Goal: Task Accomplishment & Management: Complete application form

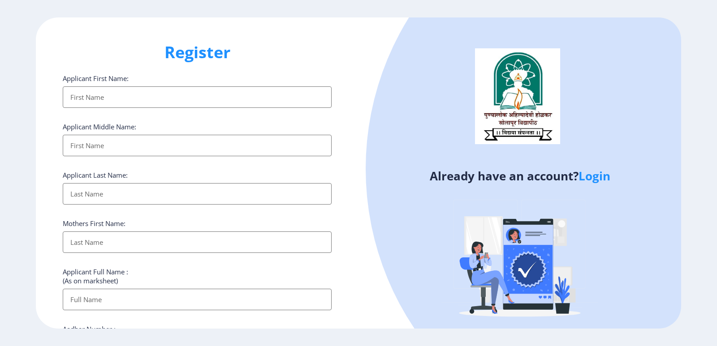
select select
click at [105, 100] on input "Applicant First Name:" at bounding box center [197, 98] width 269 height 22
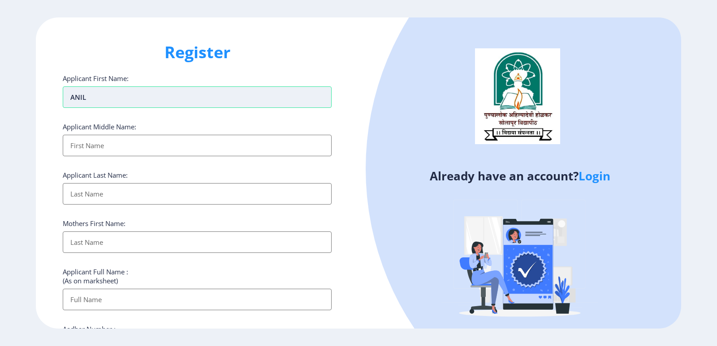
type input "ANIL"
type input "PRABHAKAR"
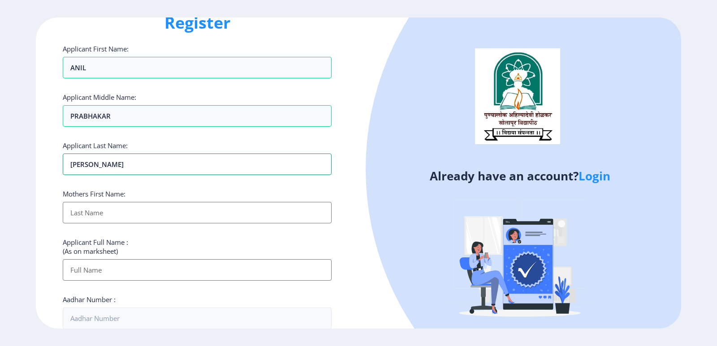
scroll to position [45, 0]
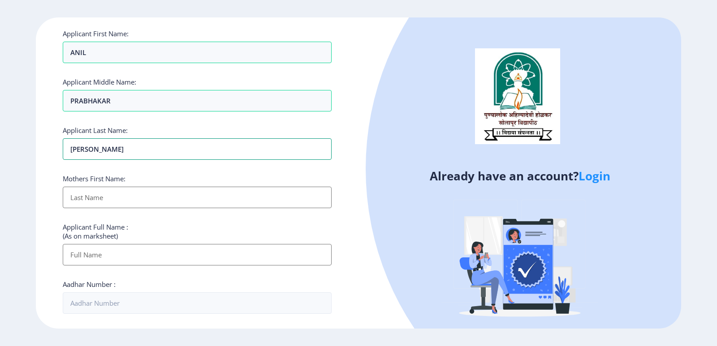
type input "[PERSON_NAME]"
click at [78, 194] on input "Applicant First Name:" at bounding box center [197, 198] width 269 height 22
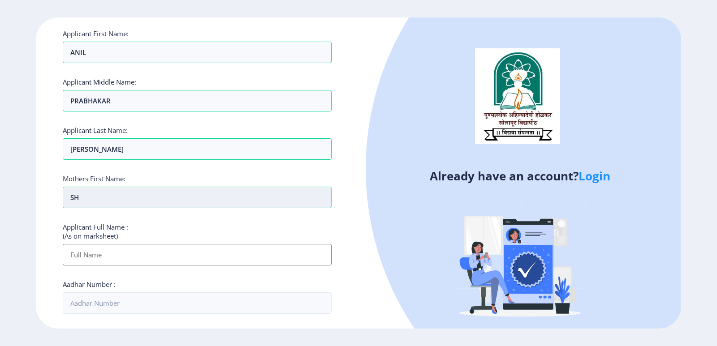
type input "S"
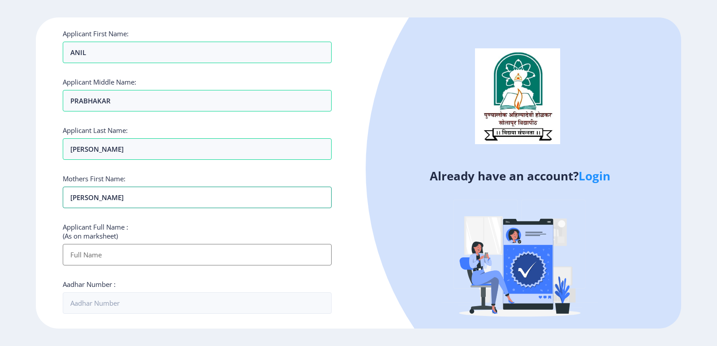
type input "SHANTA"
click at [87, 253] on input "Applicant First Name:" at bounding box center [197, 255] width 269 height 22
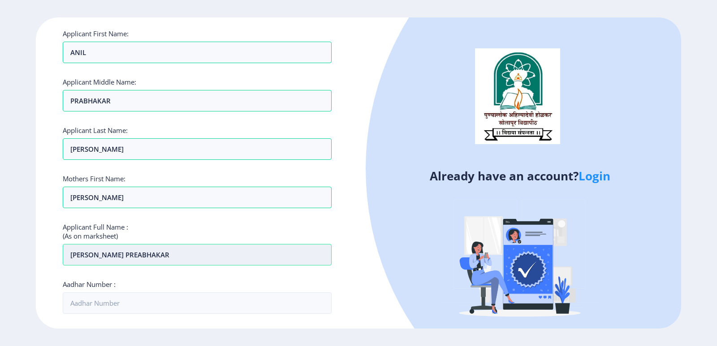
click at [133, 254] on input "KAMBLE ANIL PREABHAKAR" at bounding box center [197, 255] width 269 height 22
click at [171, 255] on input "KAMBLE ANIL PRABHAKAR" at bounding box center [197, 255] width 269 height 22
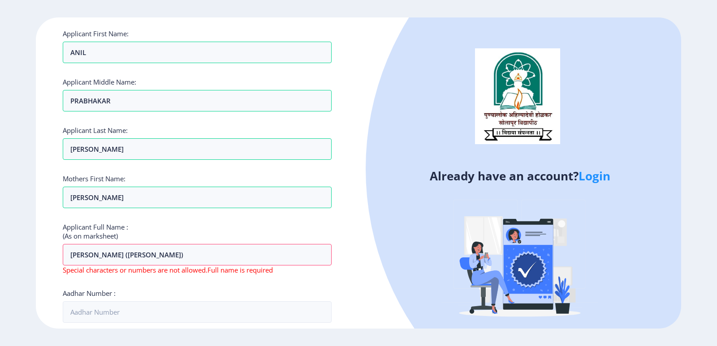
click at [216, 278] on div "Applicant First Name: ANIL Applicant Middle Name: PRABHAKAR Applicant Last Name…" at bounding box center [197, 303] width 269 height 549
click at [132, 282] on div "Applicant First Name: ANIL Applicant Middle Name: PRABHAKAR Applicant Last Name…" at bounding box center [197, 312] width 269 height 567
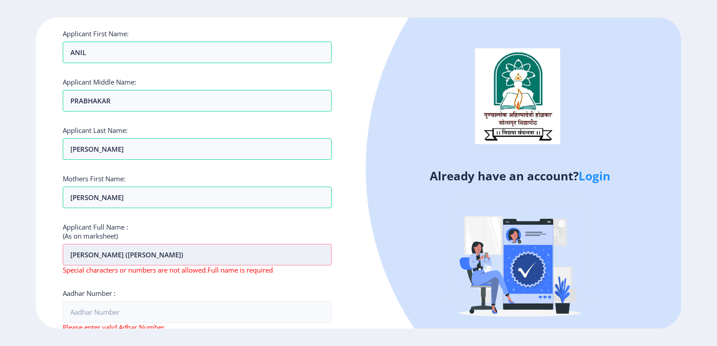
click at [160, 255] on input "KAMBLE ANIL PRABHAKAR (SHANTA)" at bounding box center [197, 255] width 269 height 22
click at [190, 254] on input "KAMBLE ANIL PRABHAKAR SHANTA)" at bounding box center [197, 255] width 269 height 22
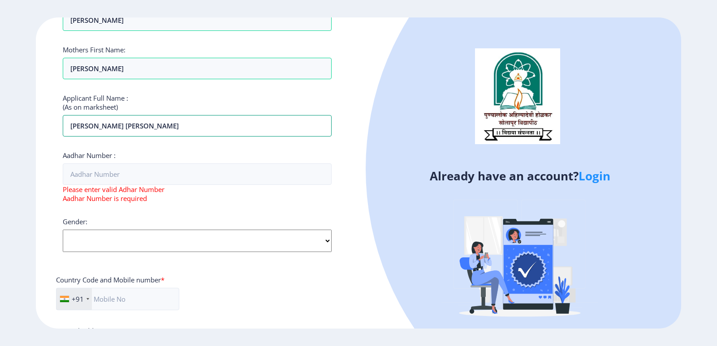
scroll to position [179, 0]
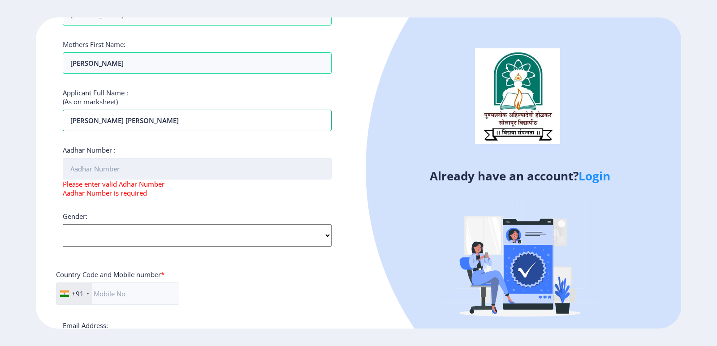
type input "[PERSON_NAME] [PERSON_NAME]"
click at [82, 168] on input "Aadhar Number :" at bounding box center [197, 169] width 269 height 22
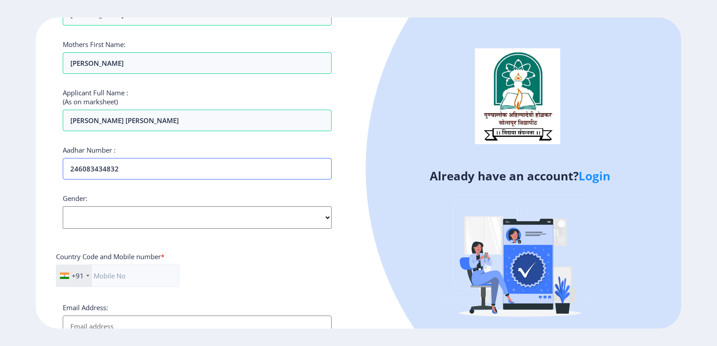
type input "246083434832"
click at [97, 216] on select "Select Gender Male Female Other" at bounding box center [197, 218] width 269 height 22
select select "[DEMOGRAPHIC_DATA]"
click at [63, 207] on select "Select Gender Male Female Other" at bounding box center [197, 218] width 269 height 22
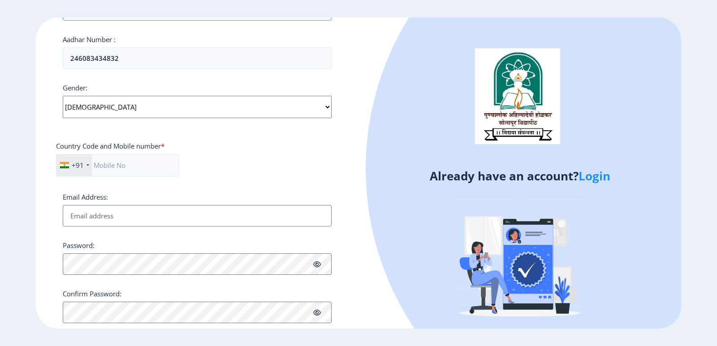
scroll to position [312, 0]
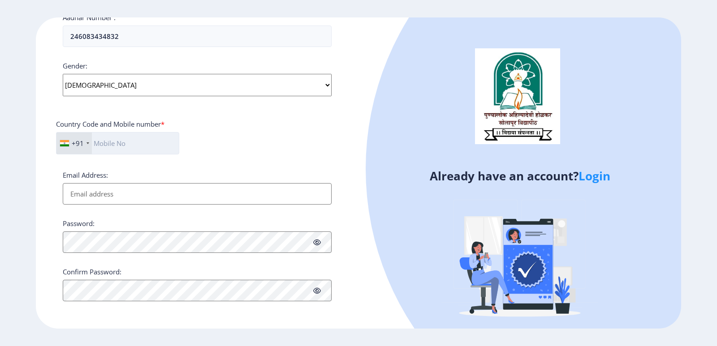
click at [101, 140] on input "text" at bounding box center [117, 143] width 123 height 22
type input "9970204163"
click at [91, 197] on input "Email Address:" at bounding box center [197, 194] width 269 height 22
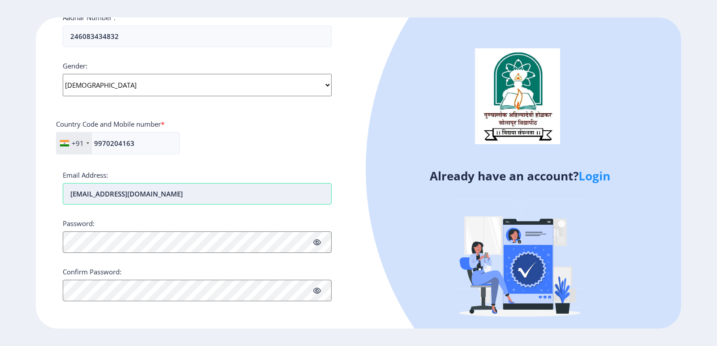
type input "[EMAIL_ADDRESS][DOMAIN_NAME]"
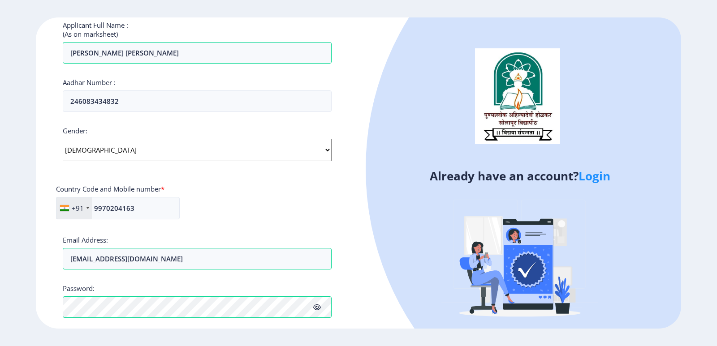
scroll to position [323, 0]
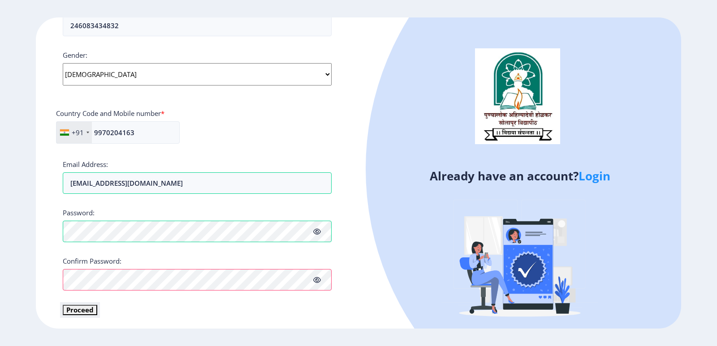
click at [81, 310] on button "Proceed" at bounding box center [80, 310] width 35 height 10
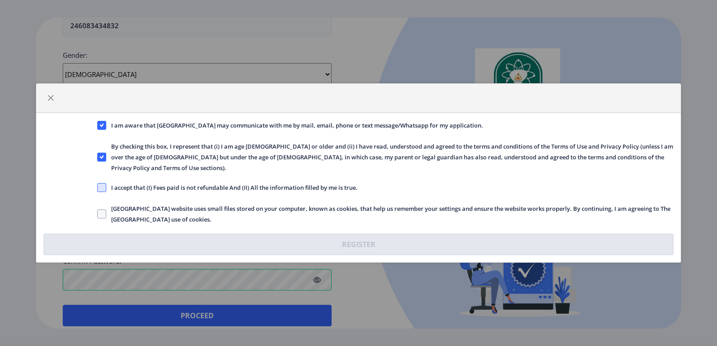
click at [102, 183] on span at bounding box center [101, 187] width 9 height 9
click at [98, 188] on input "I accept that (I) Fees paid is not refundable And (II) All the information fill…" at bounding box center [97, 188] width 0 height 0
checkbox input "true"
click at [102, 210] on span at bounding box center [101, 214] width 9 height 9
click at [98, 214] on input "Solapur University website uses small files stored on your computer, known as c…" at bounding box center [97, 214] width 0 height 0
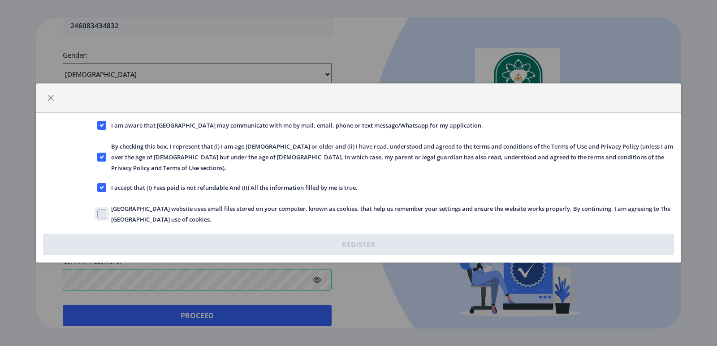
checkbox input "true"
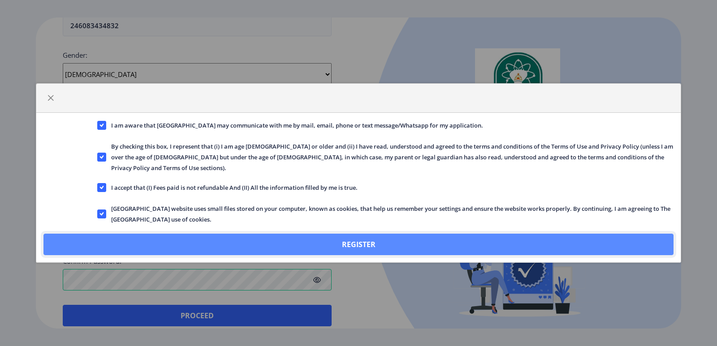
click at [357, 235] on button "Register" at bounding box center [358, 245] width 630 height 22
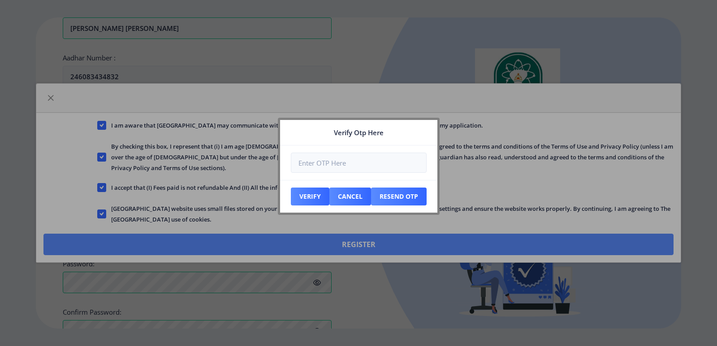
scroll to position [374, 0]
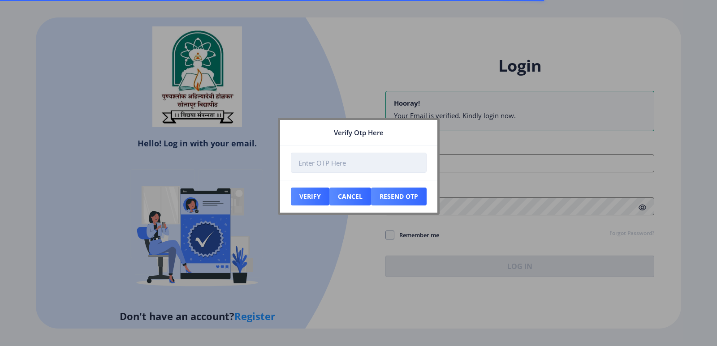
click at [303, 157] on input "number" at bounding box center [359, 163] width 136 height 20
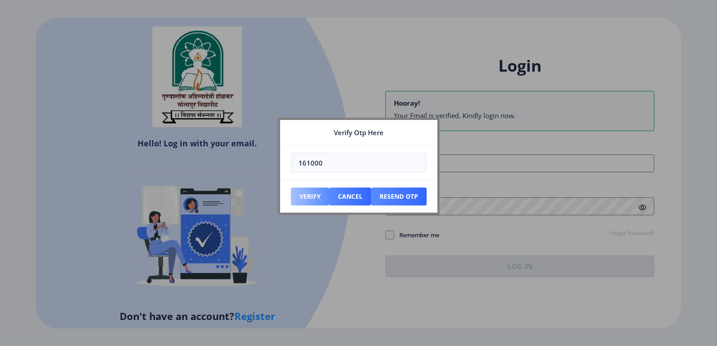
type input "161000"
click at [305, 193] on button "Verify" at bounding box center [310, 197] width 39 height 18
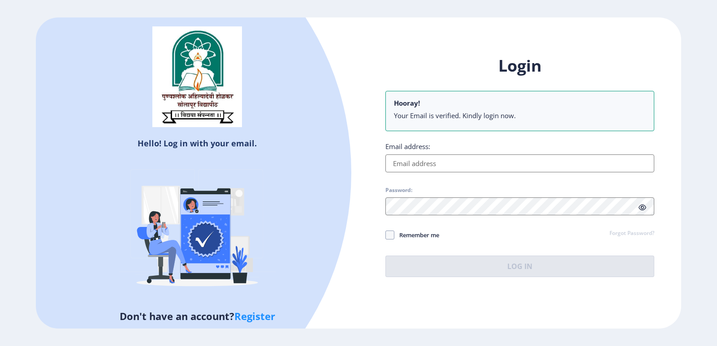
click at [408, 166] on input "Email address:" at bounding box center [519, 164] width 269 height 18
type input "a"
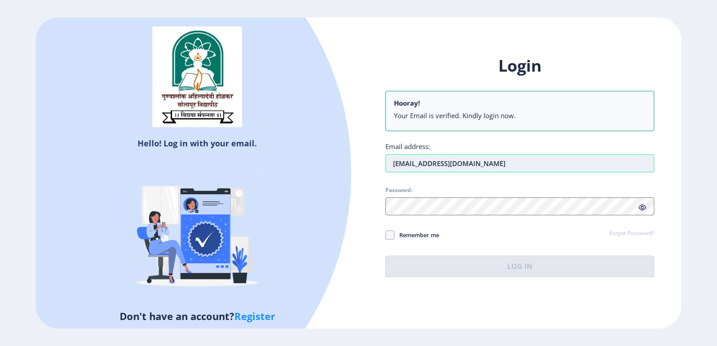
type input "[EMAIL_ADDRESS][DOMAIN_NAME]"
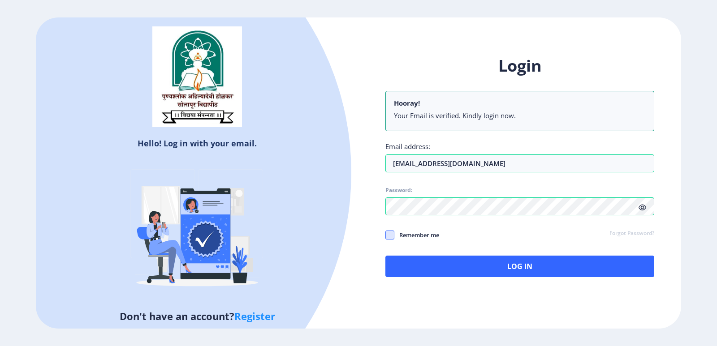
click at [390, 234] on span at bounding box center [389, 235] width 9 height 9
click at [386, 235] on input "Remember me" at bounding box center [385, 235] width 0 height 0
checkbox input "true"
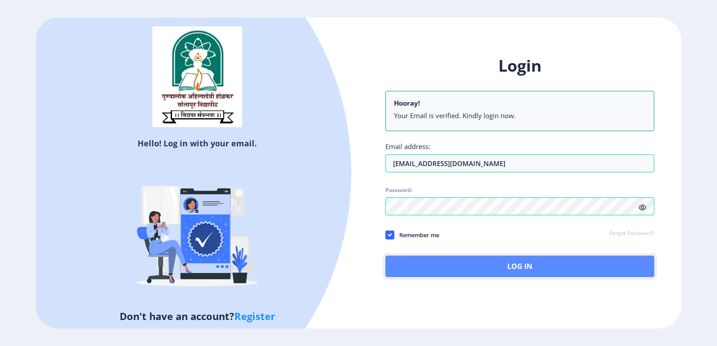
click at [518, 265] on button "Log In" at bounding box center [519, 267] width 269 height 22
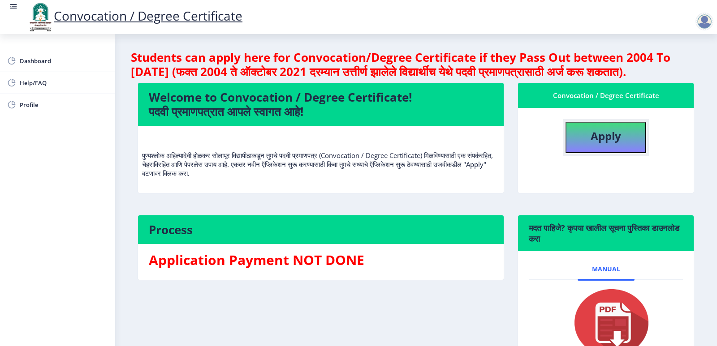
click at [606, 143] on b "Apply" at bounding box center [606, 136] width 30 height 15
select select
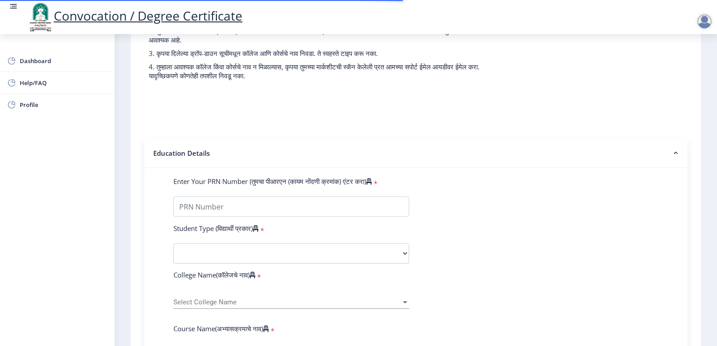
scroll to position [134, 0]
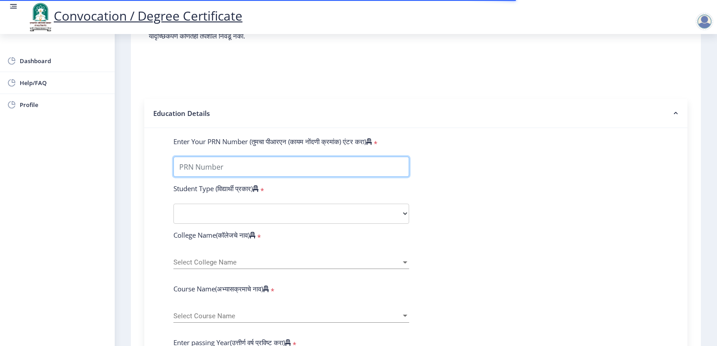
click at [184, 177] on input "Enter Your PRN Number (तुमचा पीआरएन (कायम नोंदणी क्रमांक) एंटर करा)" at bounding box center [291, 167] width 236 height 20
type input "2008032500034086"
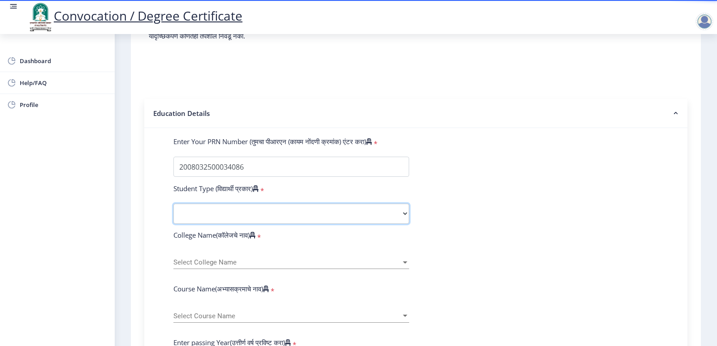
click at [217, 219] on select "Select Student Type Regular External" at bounding box center [291, 214] width 236 height 20
select select "Regular"
click at [173, 212] on select "Select Student Type Regular External" at bounding box center [291, 214] width 236 height 20
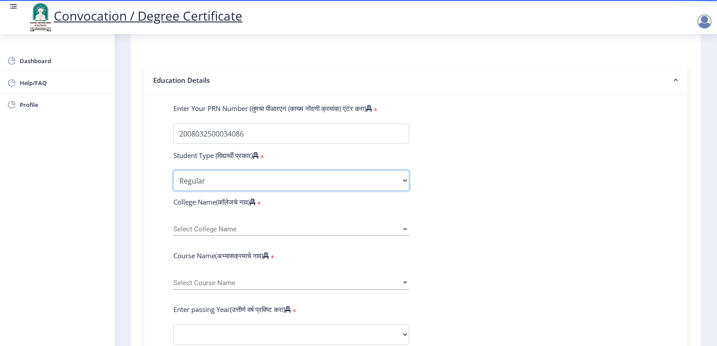
scroll to position [224, 0]
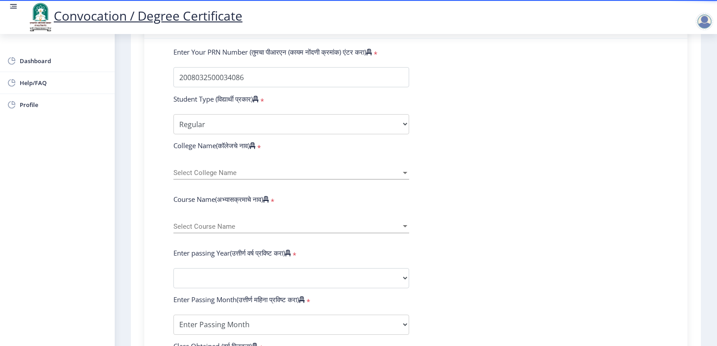
click at [191, 177] on span "Select College Name" at bounding box center [287, 173] width 228 height 8
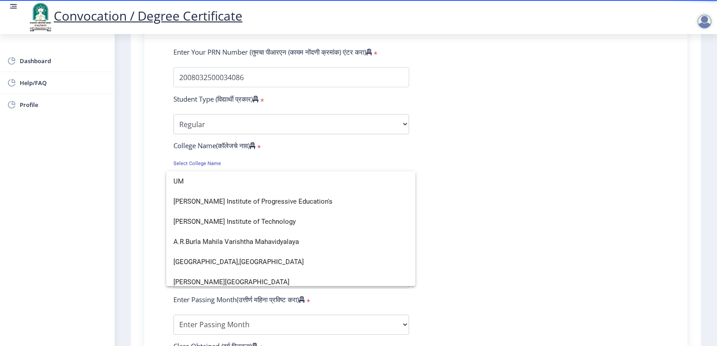
scroll to position [0, 0]
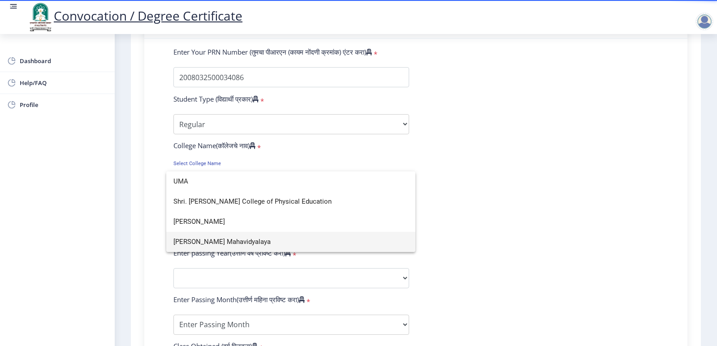
type input "UMA"
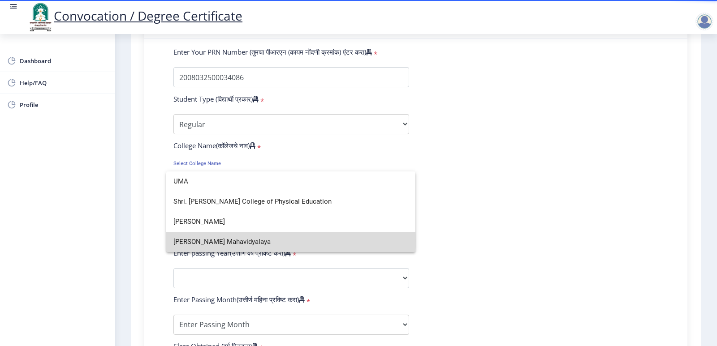
click at [192, 241] on span "Uma Shikshanshatra Mahavidyalaya" at bounding box center [290, 242] width 235 height 20
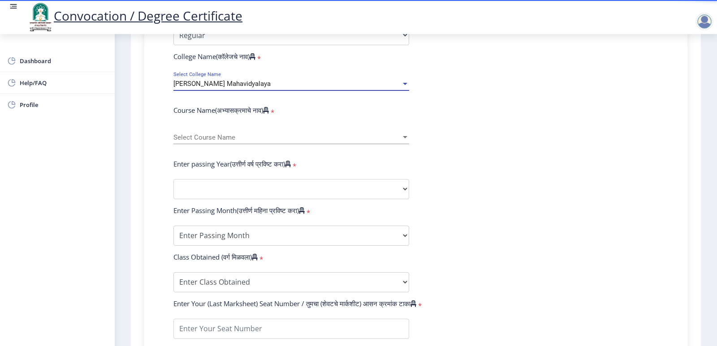
scroll to position [314, 0]
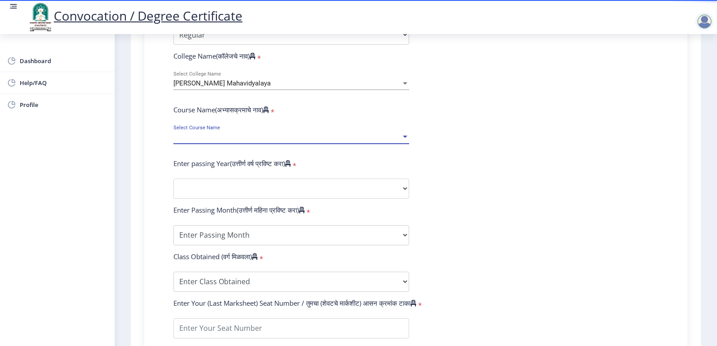
click at [197, 141] on span "Select Course Name" at bounding box center [287, 138] width 228 height 8
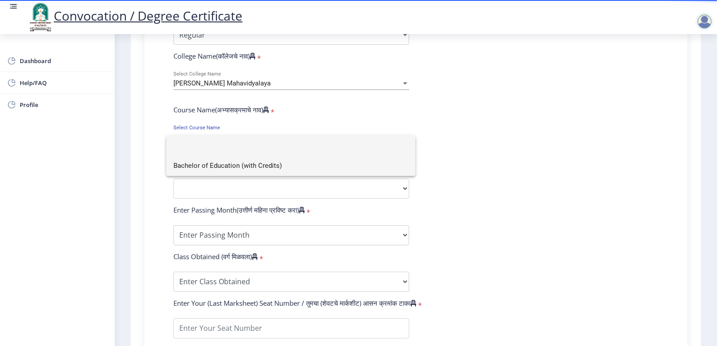
click at [192, 169] on span "Bachelor of Education (with Credits)" at bounding box center [290, 166] width 235 height 20
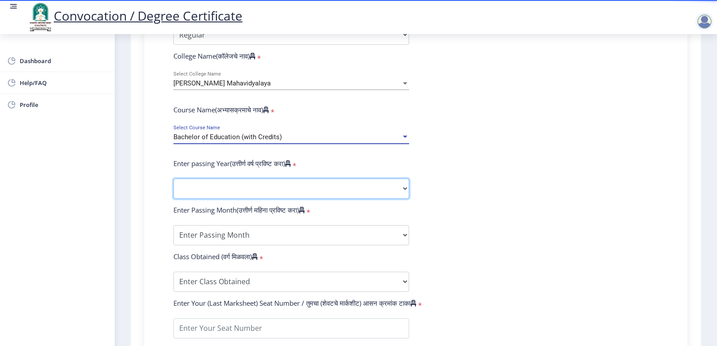
click at [200, 199] on select "2025 2024 2023 2022 2021 2020 2019 2018 2017 2016 2015 2014 2013 2012 2011 2010…" at bounding box center [291, 189] width 236 height 20
select select "2009"
click at [173, 187] on select "2025 2024 2023 2022 2021 2020 2019 2018 2017 2016 2015 2014 2013 2012 2011 2010…" at bounding box center [291, 189] width 236 height 20
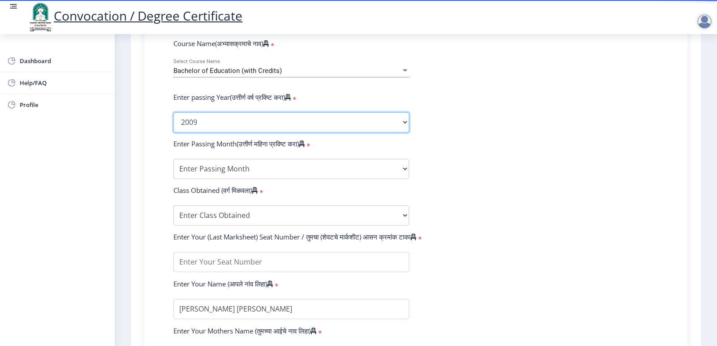
scroll to position [403, 0]
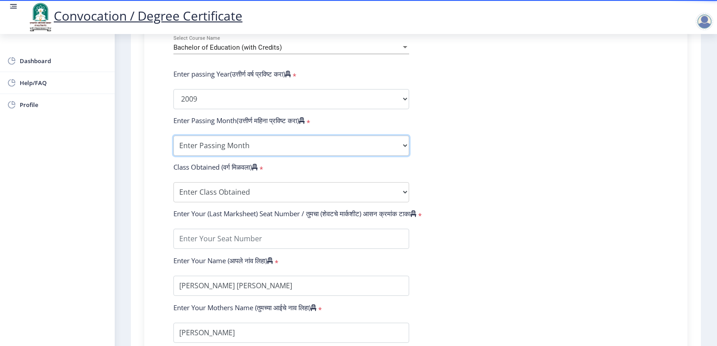
click at [249, 151] on select "Enter Passing Month March April May October November December" at bounding box center [291, 146] width 236 height 20
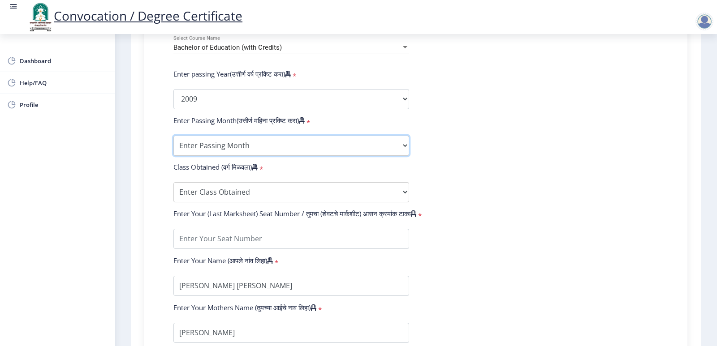
select select "March"
click at [173, 144] on select "Enter Passing Month March April May October November December" at bounding box center [291, 146] width 236 height 20
click at [267, 194] on select "Enter Class Obtained FIRST CLASS WITH DISTINCTION FIRST CLASS HIGHER SECOND CLA…" at bounding box center [291, 192] width 236 height 20
select select "FIRST CLASS"
click at [173, 191] on select "Enter Class Obtained FIRST CLASS WITH DISTINCTION FIRST CLASS HIGHER SECOND CLA…" at bounding box center [291, 192] width 236 height 20
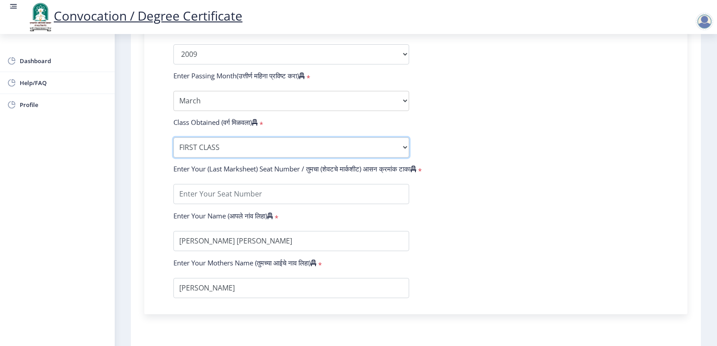
scroll to position [493, 0]
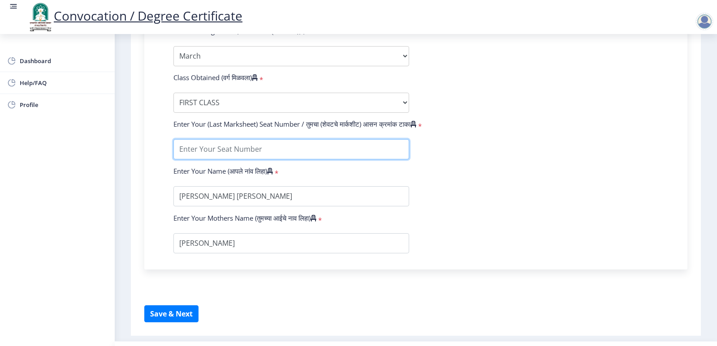
click at [203, 157] on input "textarea" at bounding box center [291, 149] width 236 height 20
type input "00355"
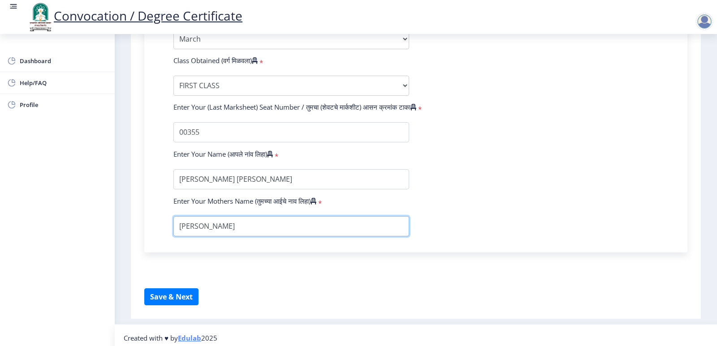
scroll to position [524, 0]
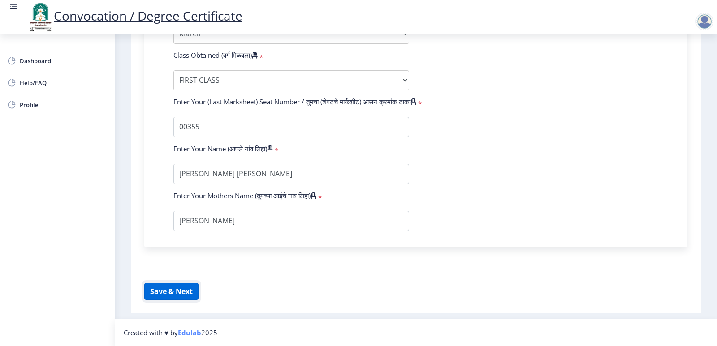
click at [173, 291] on button "Save & Next" at bounding box center [171, 291] width 54 height 17
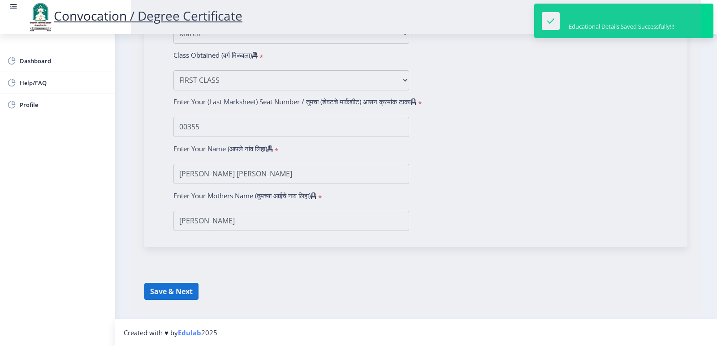
select select
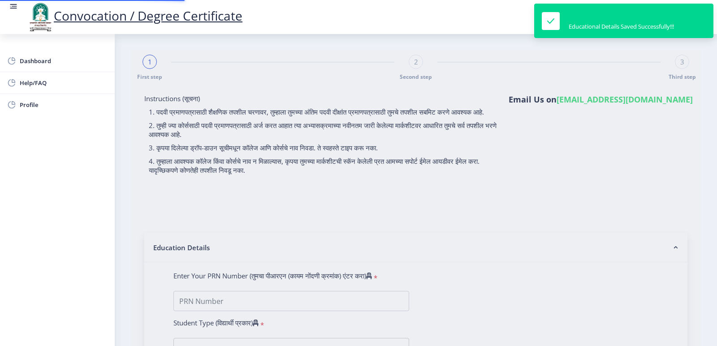
type input "2008032500034086"
select select "Regular"
select select "2009"
select select "March"
select select "FIRST CLASS"
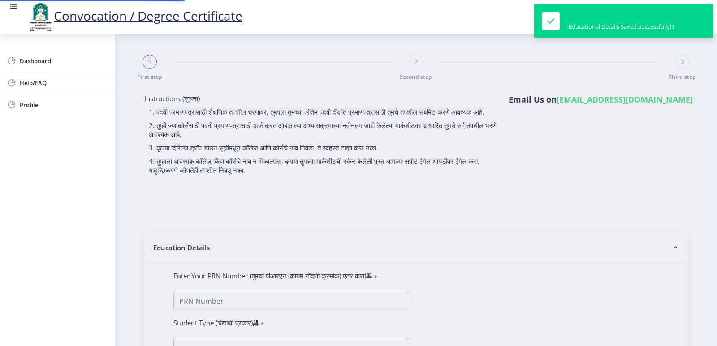
type input "00355"
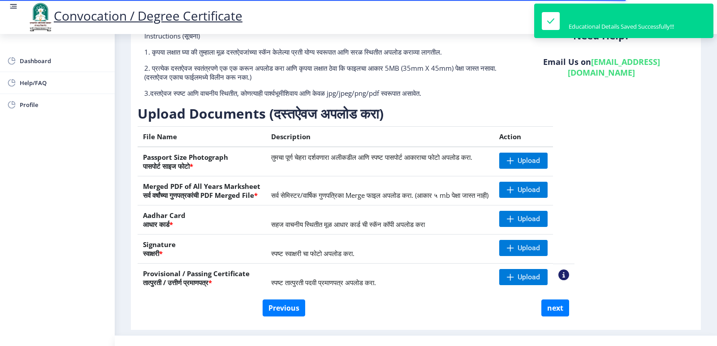
scroll to position [79, 0]
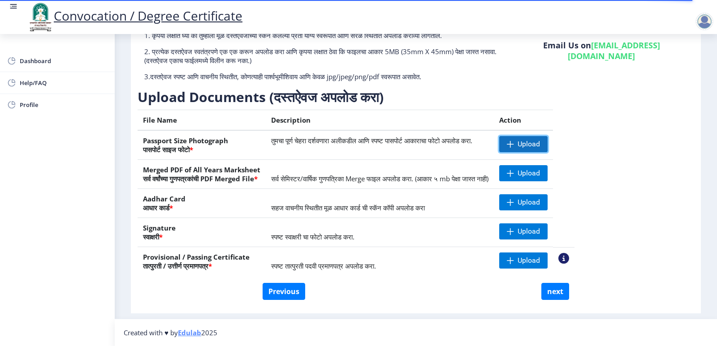
click at [546, 145] on span "Upload" at bounding box center [523, 144] width 48 height 16
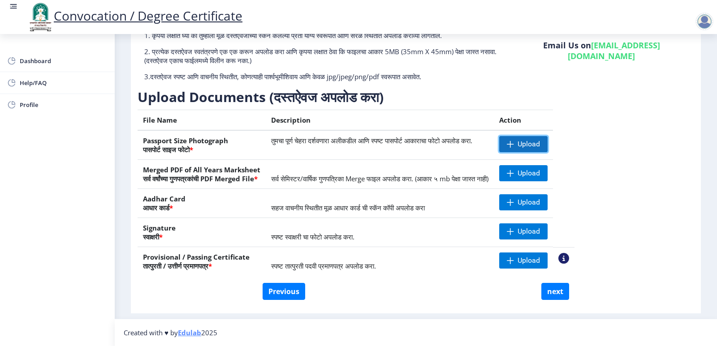
click at [540, 143] on span "Upload" at bounding box center [529, 144] width 22 height 9
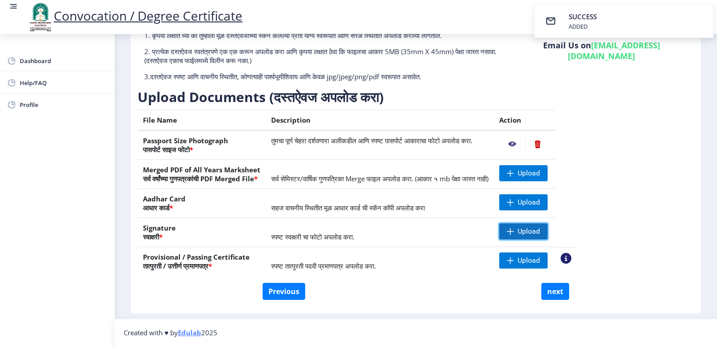
click at [540, 231] on span "Upload" at bounding box center [529, 231] width 22 height 9
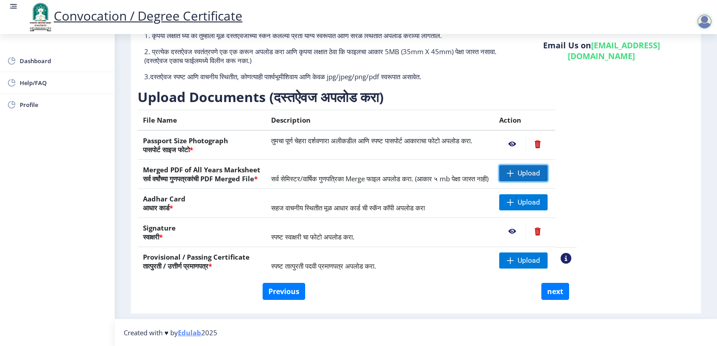
click at [546, 171] on span "Upload" at bounding box center [523, 173] width 48 height 16
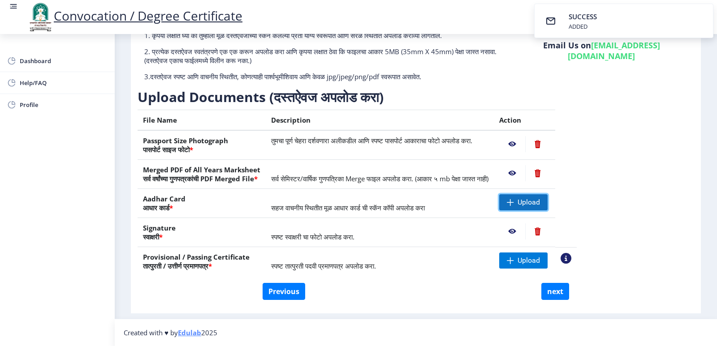
click at [540, 204] on span "Upload" at bounding box center [529, 202] width 22 height 9
click at [540, 259] on span "Upload" at bounding box center [529, 260] width 22 height 9
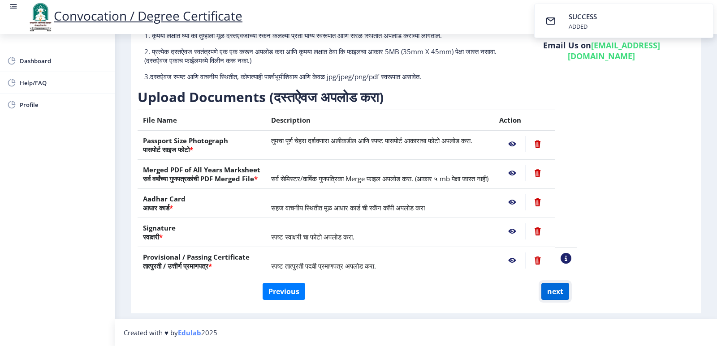
click at [550, 292] on button "next" at bounding box center [555, 291] width 28 height 17
select select
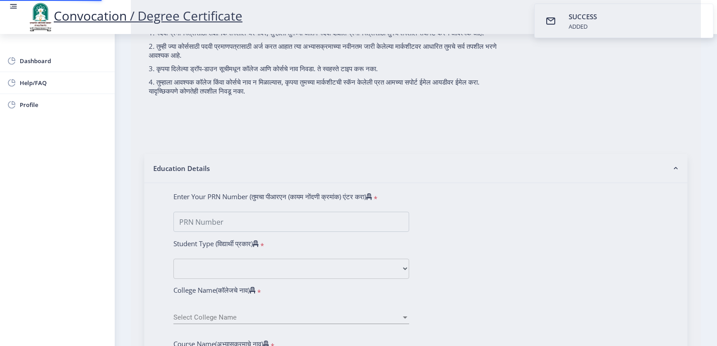
scroll to position [0, 0]
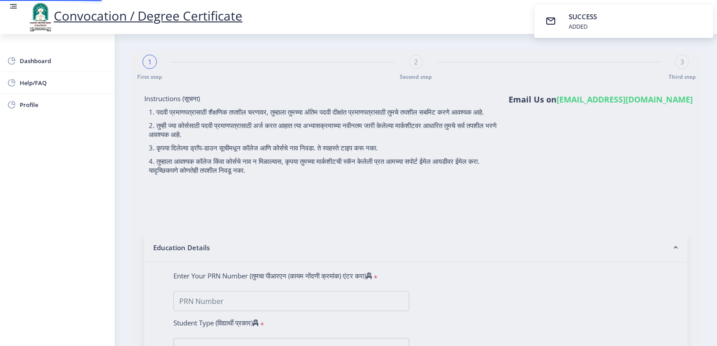
select select
type input "2008032500034086"
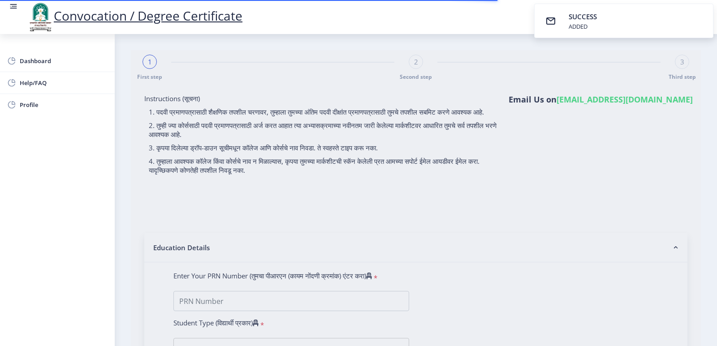
select select "Regular"
select select "2009"
select select "March"
select select "FIRST CLASS"
type input "00355"
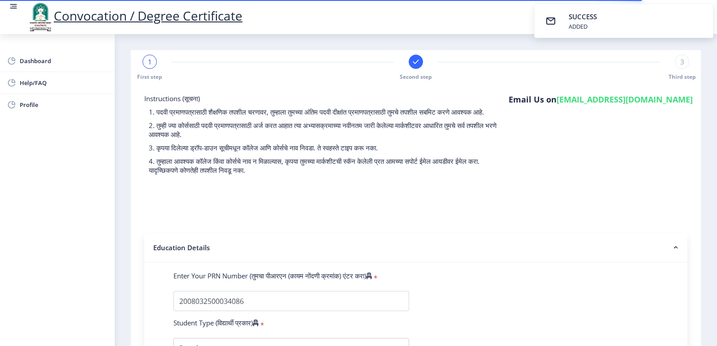
select select
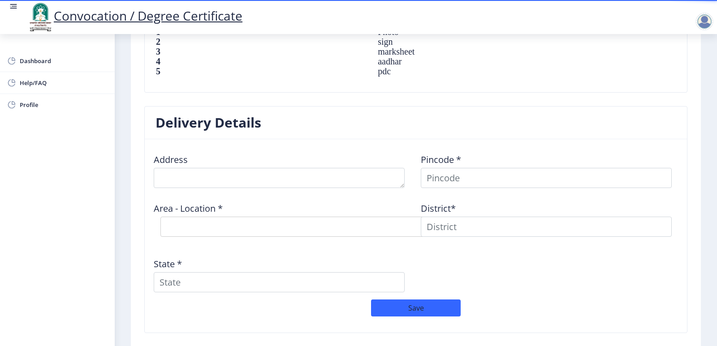
scroll to position [713, 0]
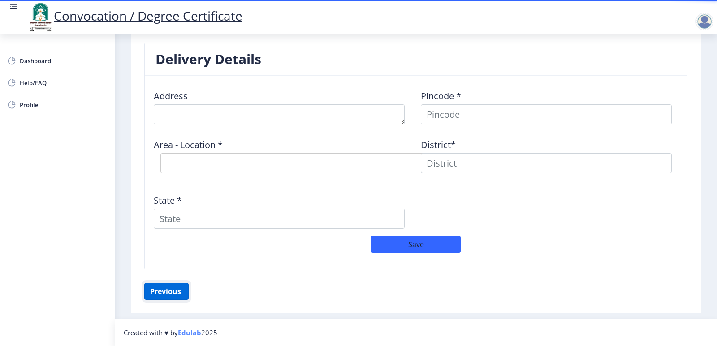
click at [152, 290] on button "Previous ‍" at bounding box center [166, 291] width 44 height 17
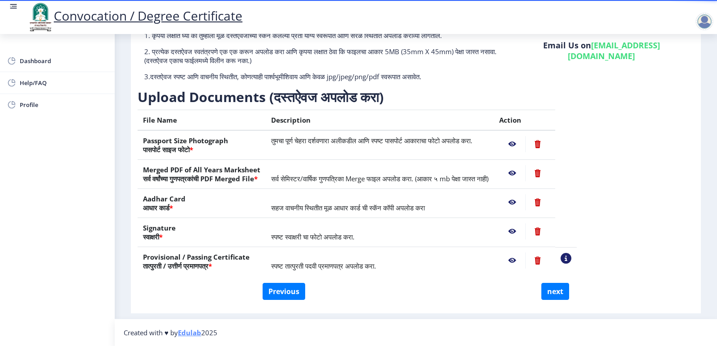
scroll to position [79, 0]
click at [275, 290] on button "Previous" at bounding box center [284, 291] width 43 height 17
select select "Regular"
select select "2009"
select select "March"
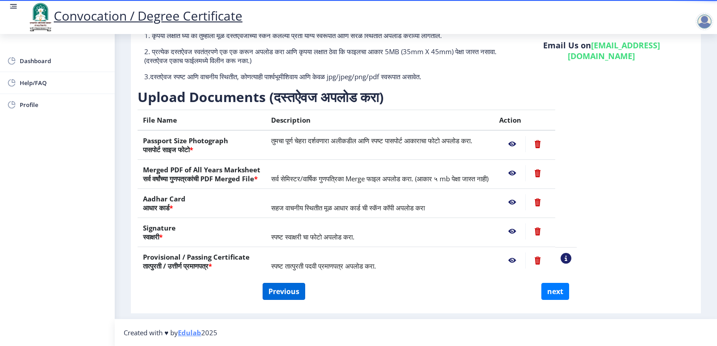
select select "FIRST CLASS"
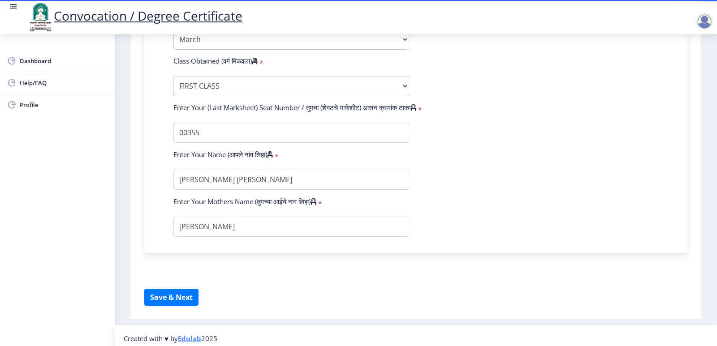
scroll to position [524, 0]
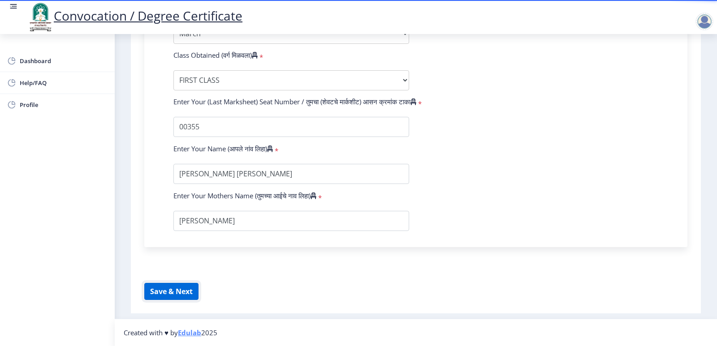
click at [168, 292] on button "Save & Next" at bounding box center [171, 291] width 54 height 17
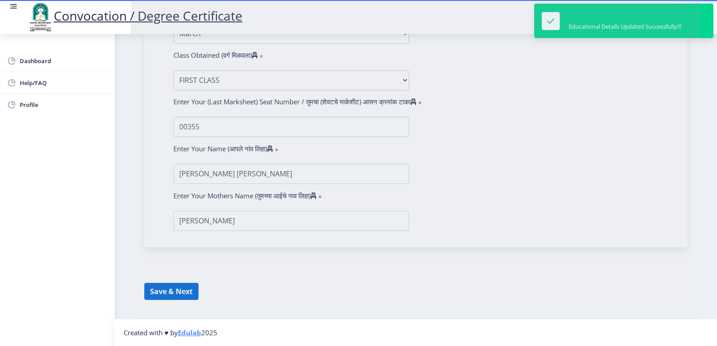
select select
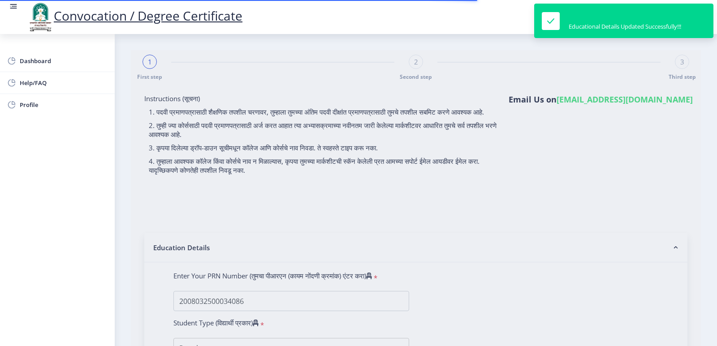
select select
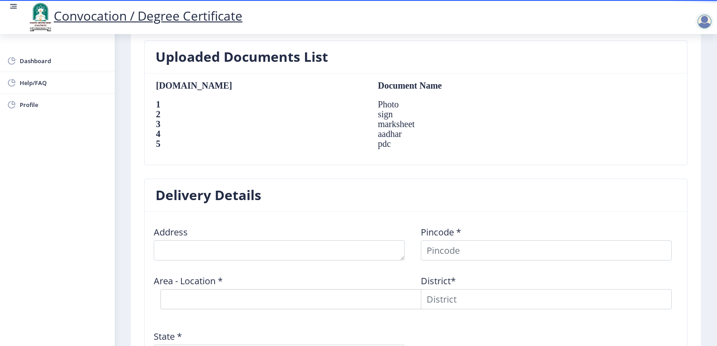
scroll to position [627, 0]
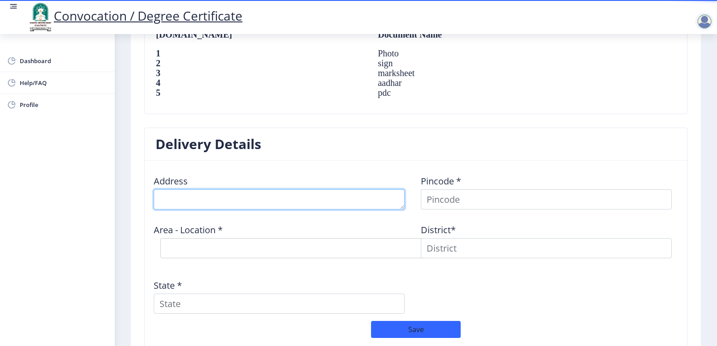
click at [201, 201] on textarea at bounding box center [279, 200] width 251 height 20
type textarea "AT POST KHARDI"
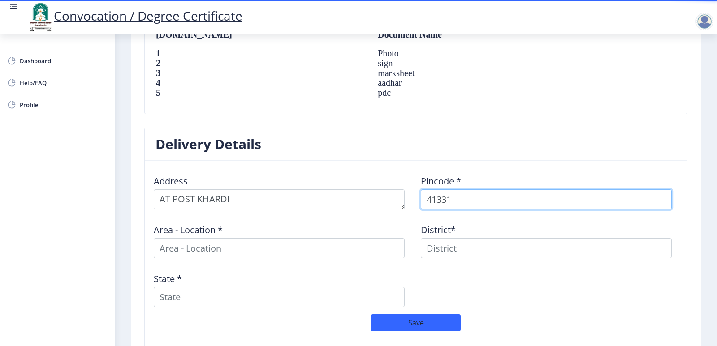
type input "413317"
select select
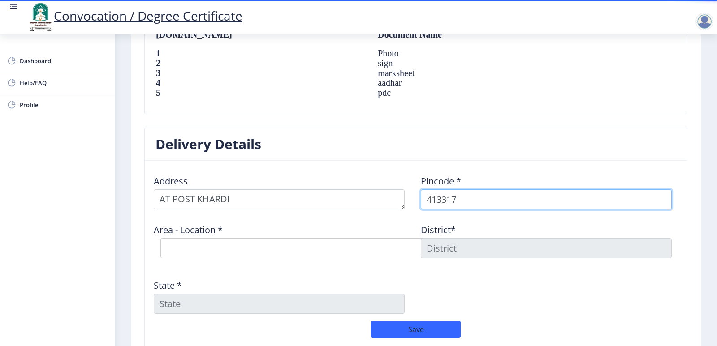
type input "413317"
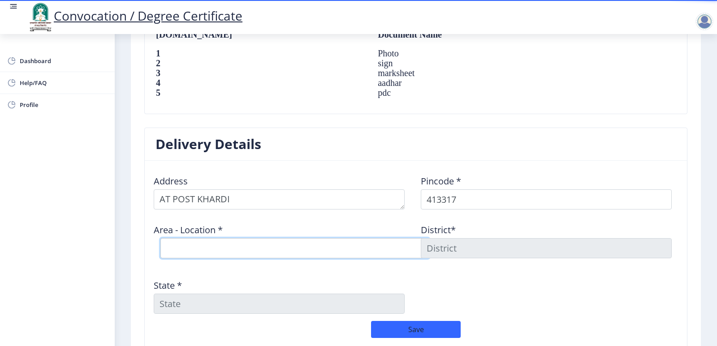
click at [191, 248] on select "Select Area Location Bohali B.O Dhyati (E) B.O Khardi S.O Manjari B.O Methawade…" at bounding box center [294, 248] width 269 height 20
select select "3: Object"
click at [160, 238] on select "Select Area Location Bohali B.O Dhyati (E) B.O Khardi S.O Manjari B.O Methawade…" at bounding box center [294, 248] width 269 height 20
type input "SOLAPUR"
type input "Maharashtra"
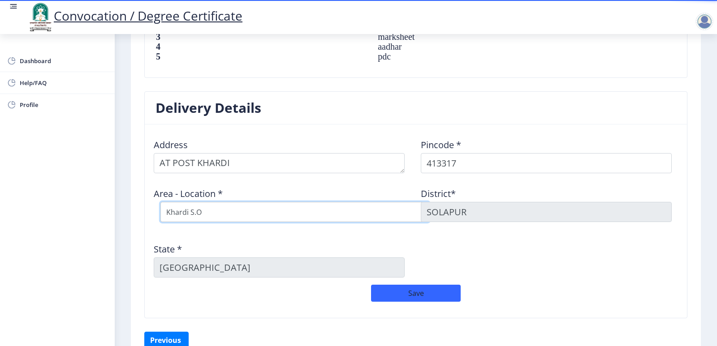
scroll to position [713, 0]
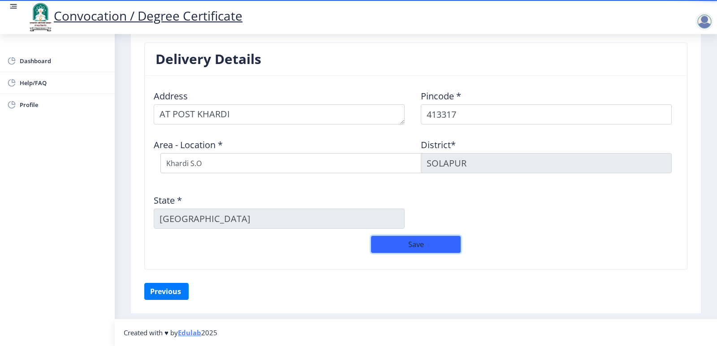
click at [411, 247] on button "Save" at bounding box center [416, 244] width 90 height 17
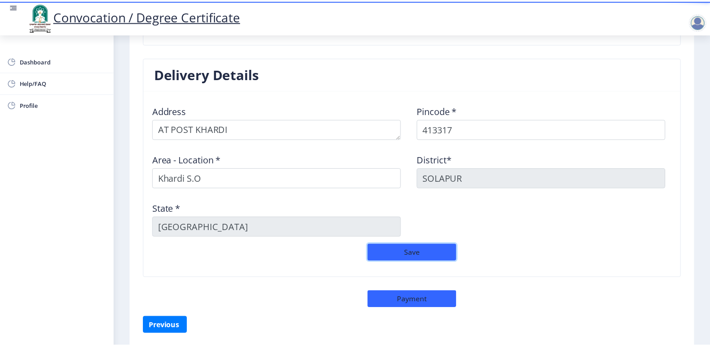
scroll to position [732, 0]
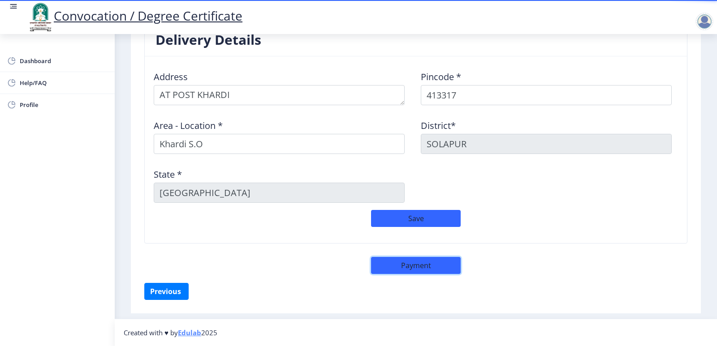
click at [415, 264] on button "Payment" at bounding box center [416, 265] width 90 height 17
select select "sealed"
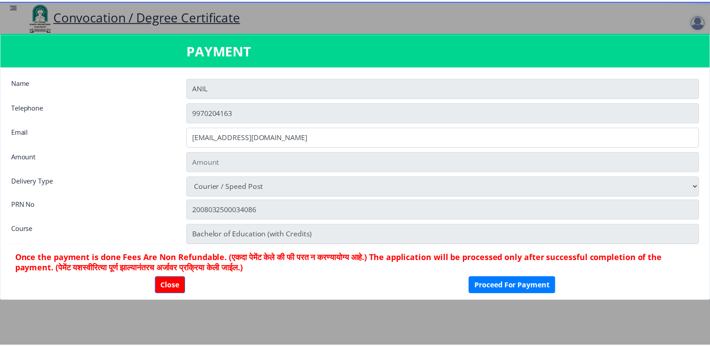
scroll to position [731, 0]
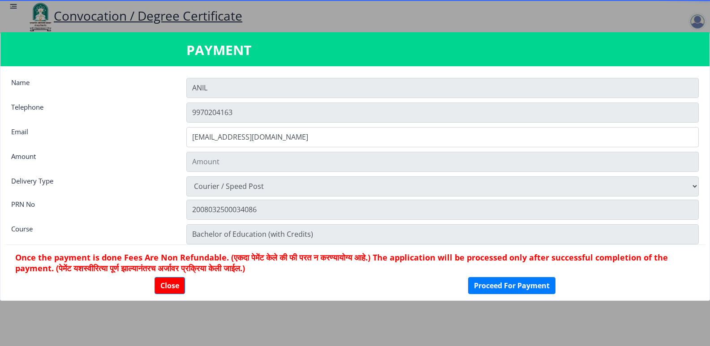
type input "2885"
click at [506, 287] on button "Proceed For Payment" at bounding box center [511, 285] width 87 height 17
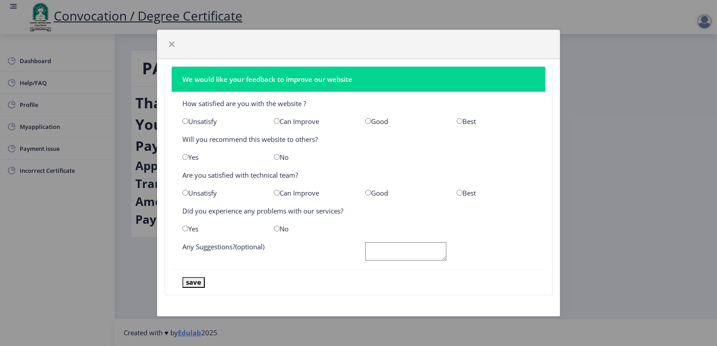
click at [368, 122] on input "radio" at bounding box center [368, 121] width 6 height 6
radio input "true"
click at [186, 156] on input "radio" at bounding box center [185, 157] width 6 height 6
radio input "true"
click at [368, 192] on input "radio" at bounding box center [368, 193] width 6 height 6
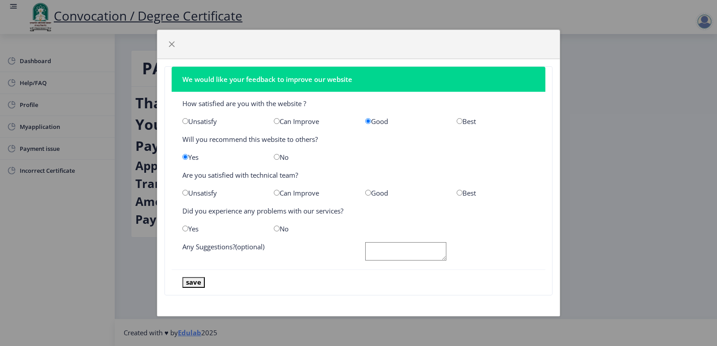
radio input "true"
click at [184, 227] on input "radio" at bounding box center [185, 229] width 6 height 6
radio input "true"
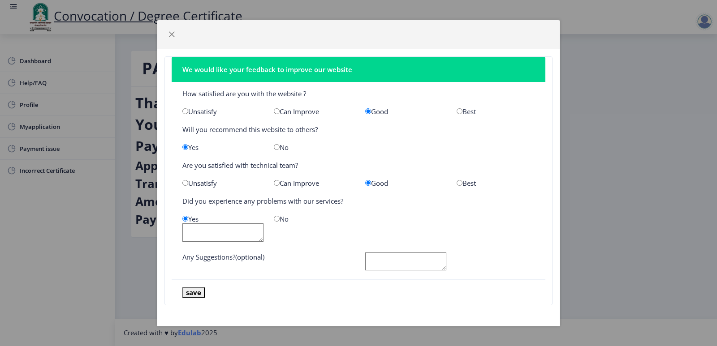
click at [276, 219] on input "radio" at bounding box center [277, 219] width 6 height 6
radio input "true"
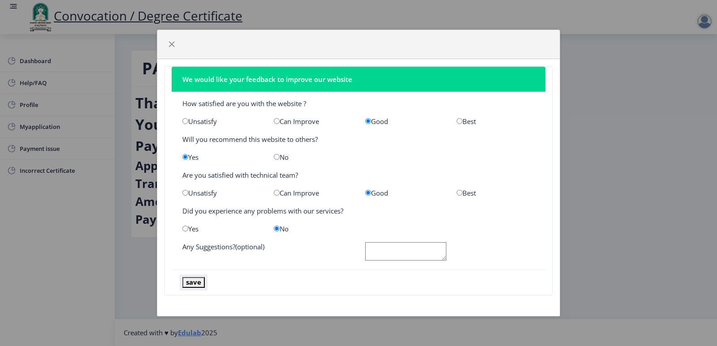
click at [193, 282] on button "save" at bounding box center [193, 282] width 22 height 10
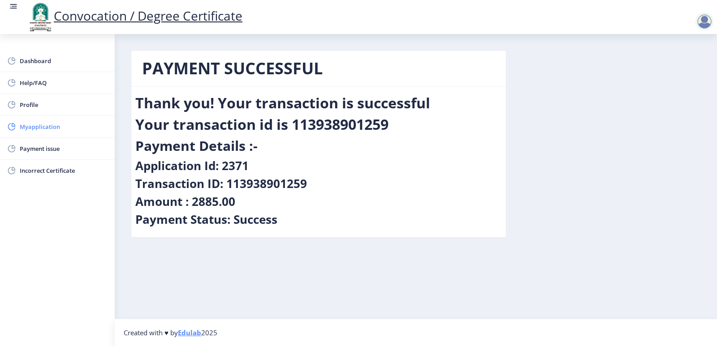
click at [34, 128] on span "Myapplication" at bounding box center [64, 126] width 88 height 11
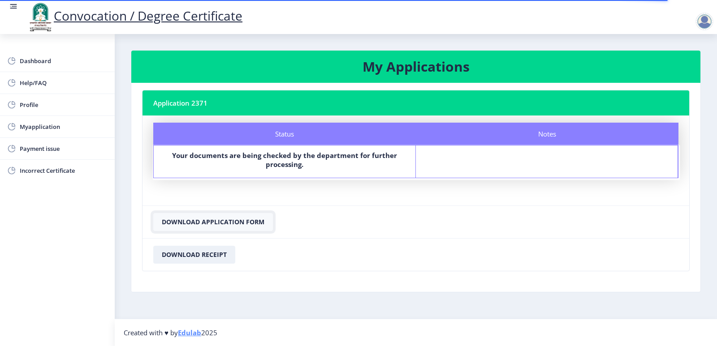
click at [204, 222] on button "Download Application Form" at bounding box center [213, 222] width 120 height 18
click at [180, 249] on button "Download Receipt" at bounding box center [194, 255] width 82 height 18
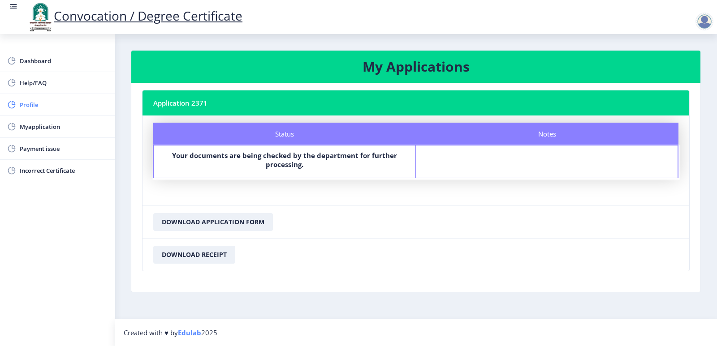
click at [31, 102] on span "Profile" at bounding box center [64, 105] width 88 height 11
select select
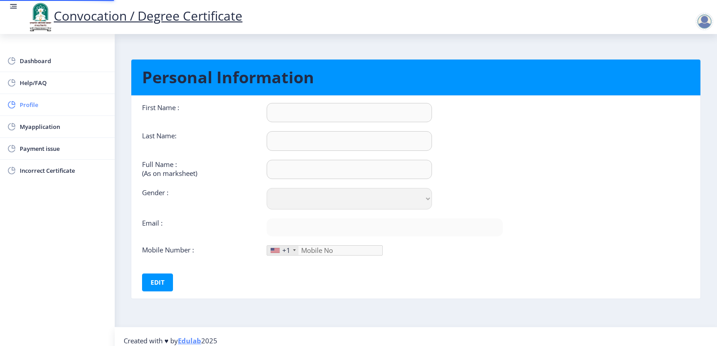
type input "ANIL"
type input "[PERSON_NAME]"
type input "[PERSON_NAME] [PERSON_NAME]"
select select "[DEMOGRAPHIC_DATA]"
type input "[EMAIL_ADDRESS][DOMAIN_NAME]"
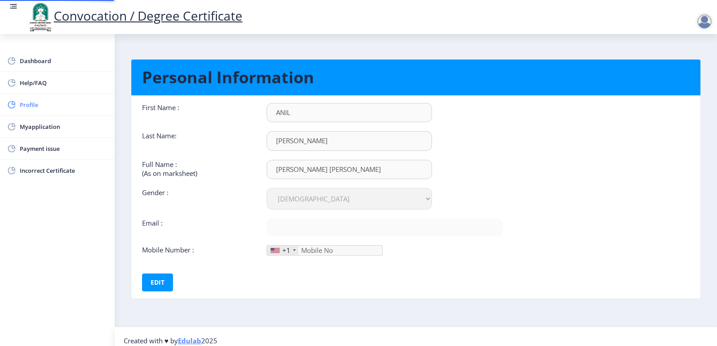
type input "9970204163"
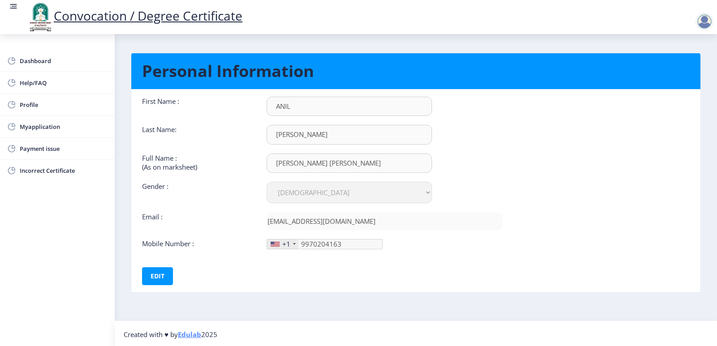
scroll to position [8, 0]
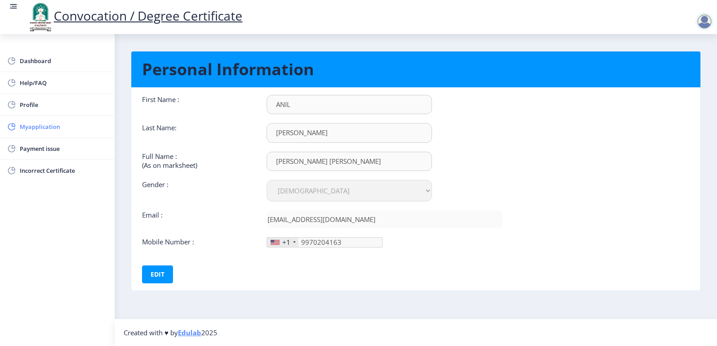
click at [40, 127] on span "Myapplication" at bounding box center [64, 126] width 88 height 11
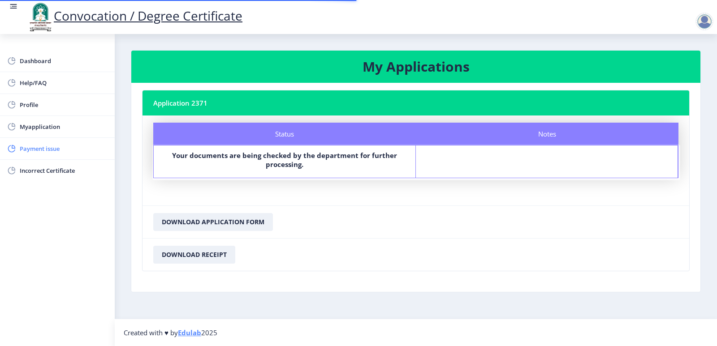
click at [39, 149] on span "Payment issue" at bounding box center [64, 148] width 88 height 11
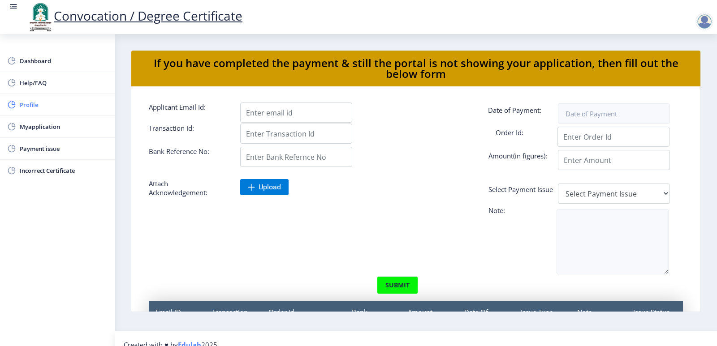
click at [24, 106] on span "Profile" at bounding box center [64, 105] width 88 height 11
select select
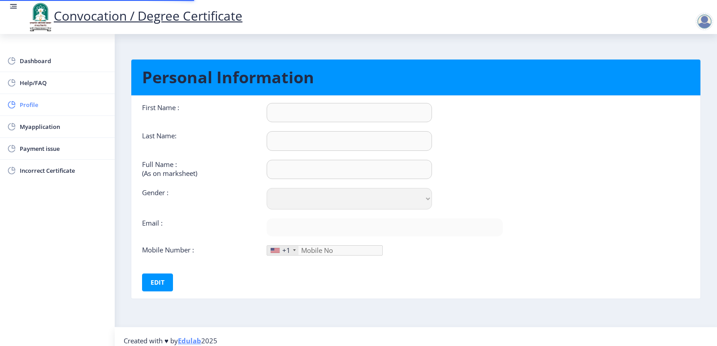
type input "ANIL"
type input "[PERSON_NAME]"
type input "[PERSON_NAME] [PERSON_NAME]"
select select "[DEMOGRAPHIC_DATA]"
type input "[EMAIL_ADDRESS][DOMAIN_NAME]"
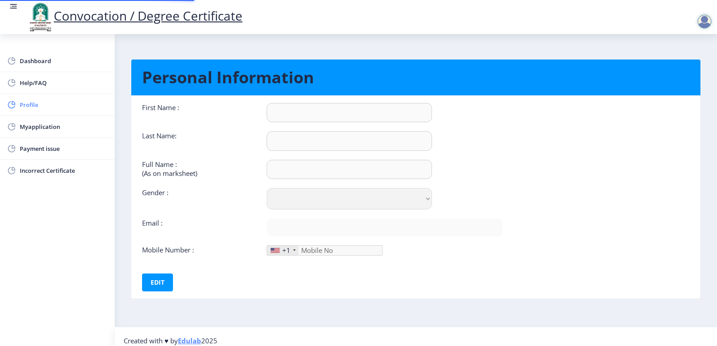
type input "9970204163"
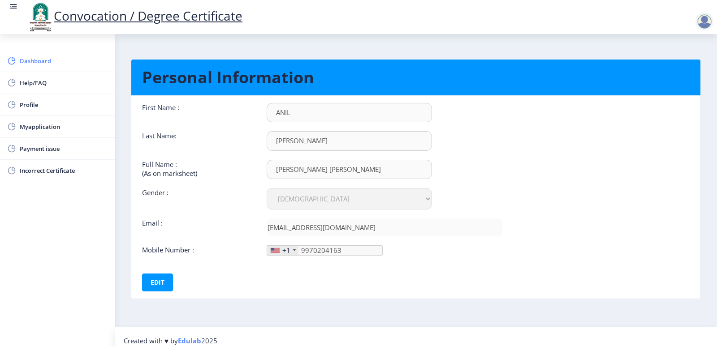
click at [26, 63] on span "Dashboard" at bounding box center [64, 61] width 88 height 11
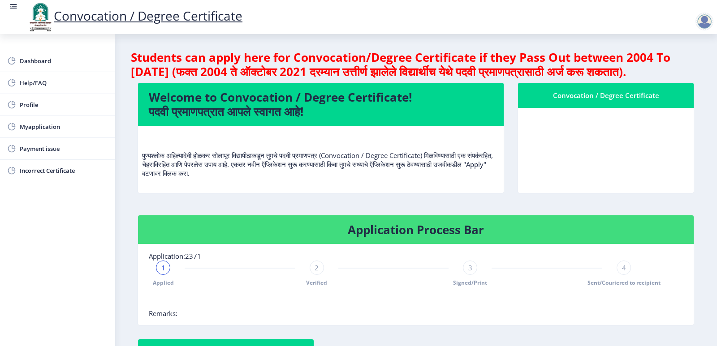
click at [701, 19] on div at bounding box center [705, 22] width 18 height 18
click at [674, 69] on span "Log out" at bounding box center [681, 70] width 57 height 11
